Goal: Communication & Community: Answer question/provide support

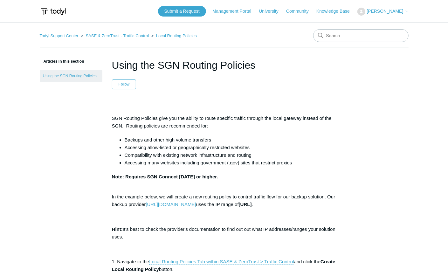
click at [394, 11] on span "[PERSON_NAME]" at bounding box center [384, 11] width 37 height 5
click at [386, 24] on link "My Support Requests" at bounding box center [389, 24] width 62 height 11
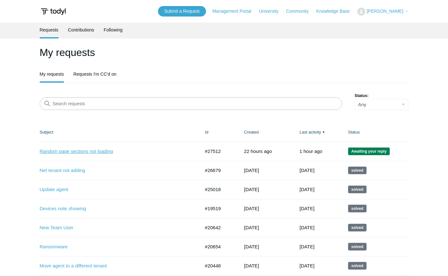
click at [91, 153] on link "Random page sections not loading" at bounding box center [115, 151] width 151 height 7
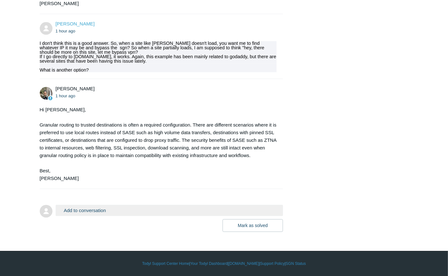
scroll to position [869, 0]
click at [97, 210] on button "Add to conversation" at bounding box center [170, 210] width 228 height 11
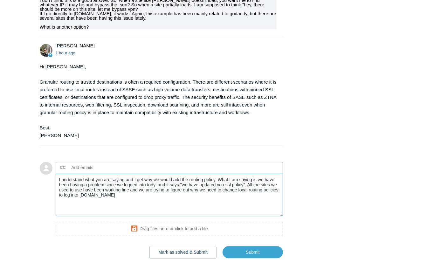
scroll to position [939, 0]
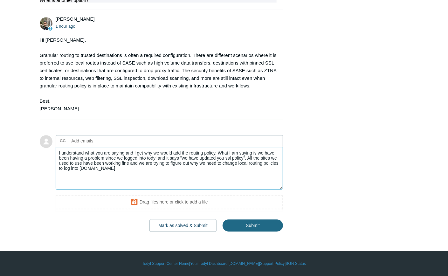
type textarea "I understand what you are saying and I get why we would add the routing policy.…"
click at [272, 229] on input "Submit" at bounding box center [252, 225] width 60 height 13
